Goal: Task Accomplishment & Management: Manage account settings

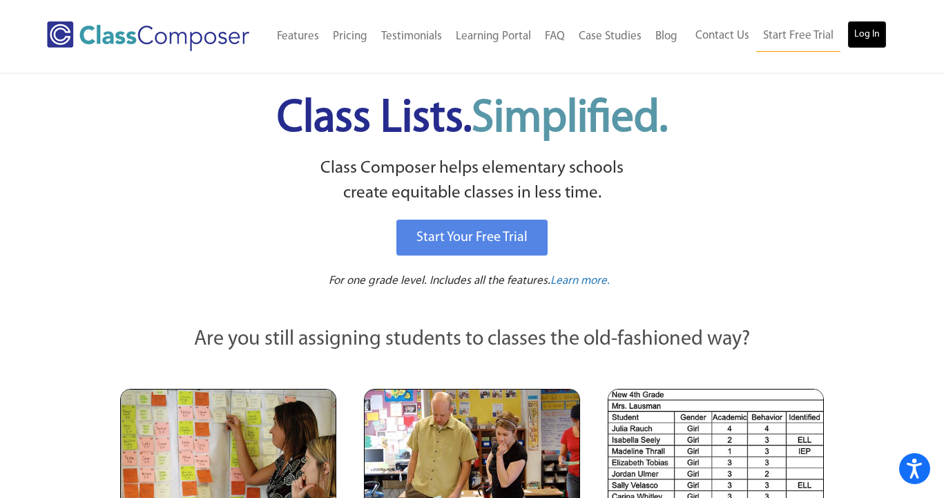
click at [867, 35] on link "Log In" at bounding box center [866, 35] width 39 height 28
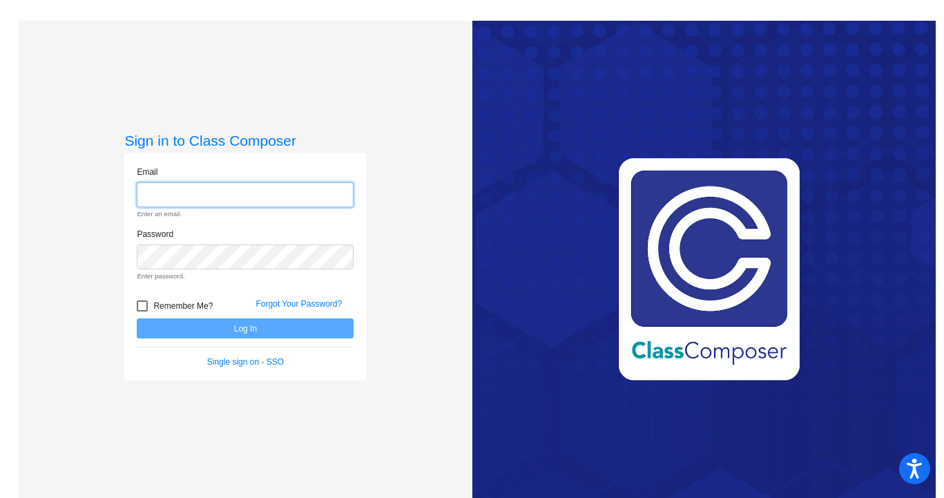
click at [266, 198] on input "email" at bounding box center [245, 195] width 217 height 26
type input "[EMAIL_ADDRESS][DOMAIN_NAME]"
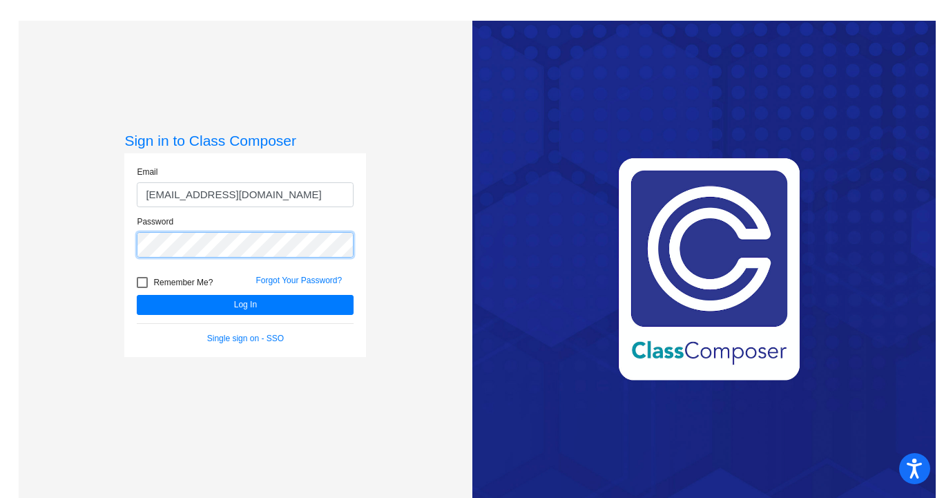
click at [137, 295] on button "Log In" at bounding box center [245, 305] width 217 height 20
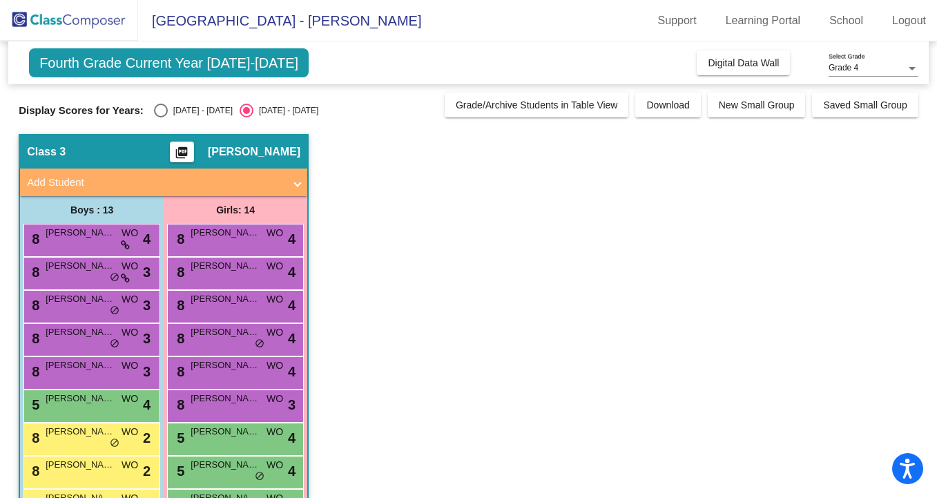
click at [262, 66] on span "Fourth Grade Current Year [DATE]-[DATE]" at bounding box center [169, 62] width 280 height 29
click at [291, 70] on div "Fourth Grade Current Year [DATE]-[DATE] Add, Move, or Retain Students Off On In…" at bounding box center [468, 62] width 921 height 43
click at [312, 88] on div "Fourth Grade Current Year [DATE]-[DATE] Add, Move, or Retain Students Off On In…" at bounding box center [469, 375] width 900 height 668
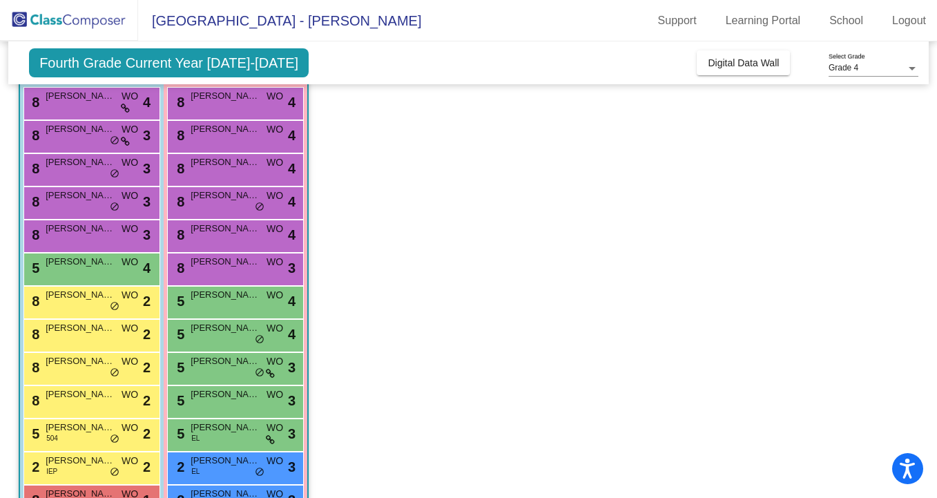
scroll to position [212, 0]
